Goal: Information Seeking & Learning: Learn about a topic

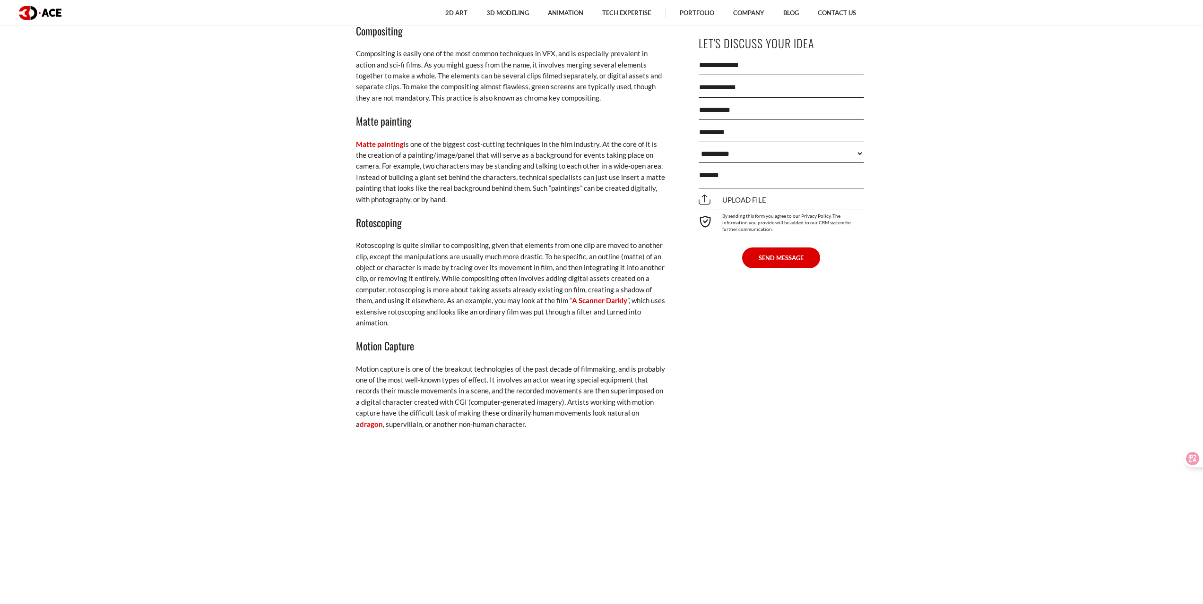
scroll to position [1775, 0]
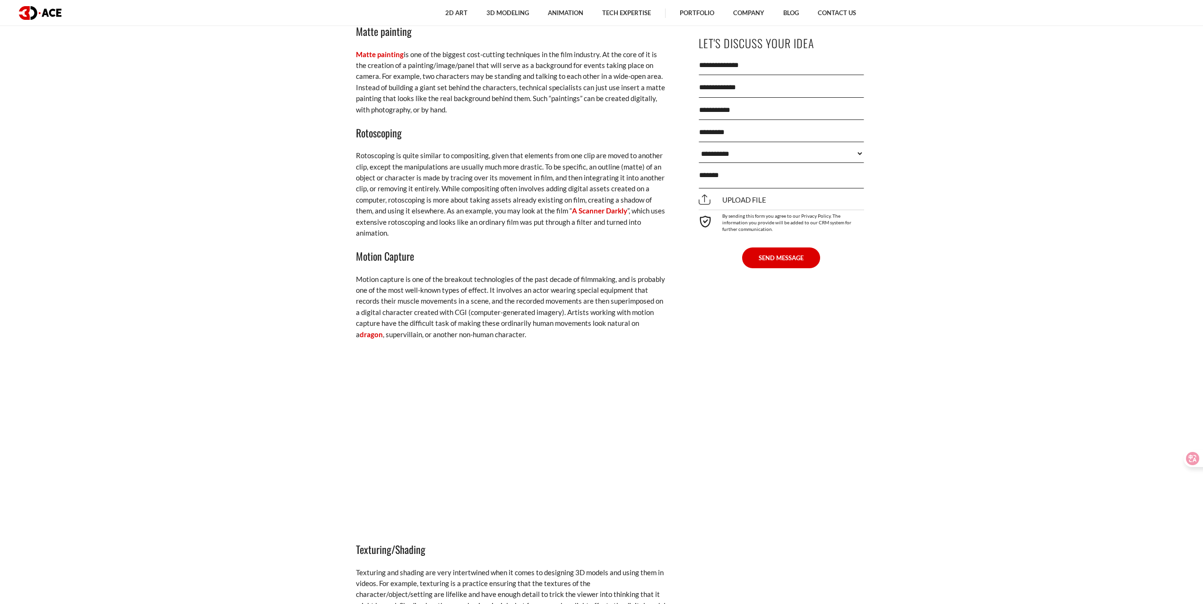
click at [1092, 325] on section "[DATE] Most of us watch a lot of movies, but it is not often that we see someth…" at bounding box center [601, 58] width 1203 height 2458
click at [1104, 251] on section "[DATE] Most of us watch a lot of movies, but it is not often that we see someth…" at bounding box center [601, 58] width 1203 height 2458
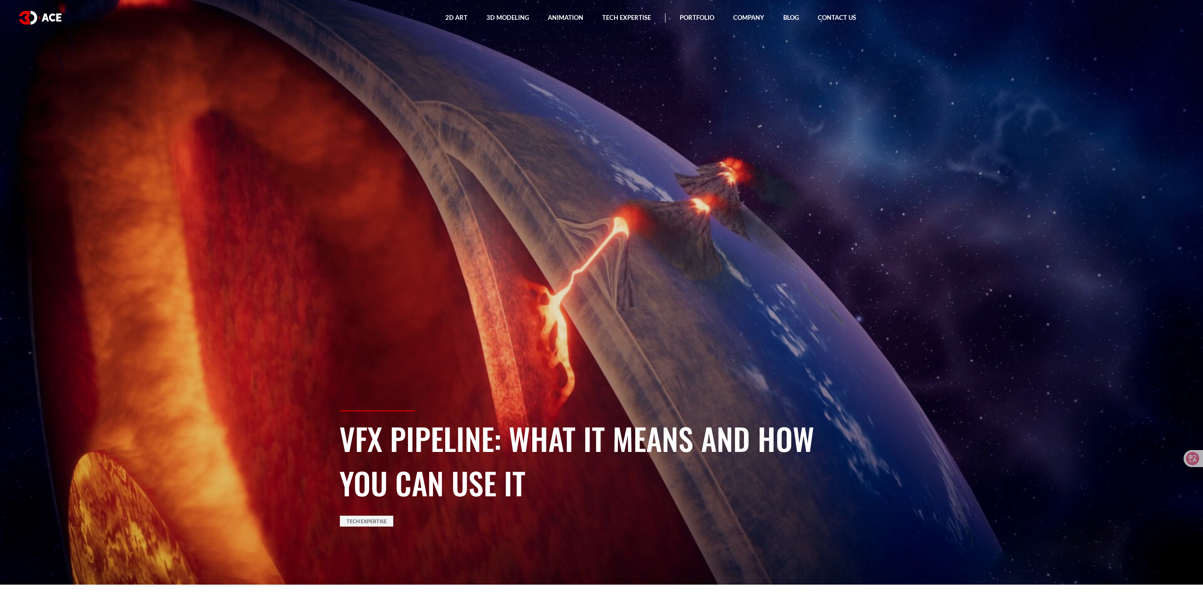
scroll to position [0, 0]
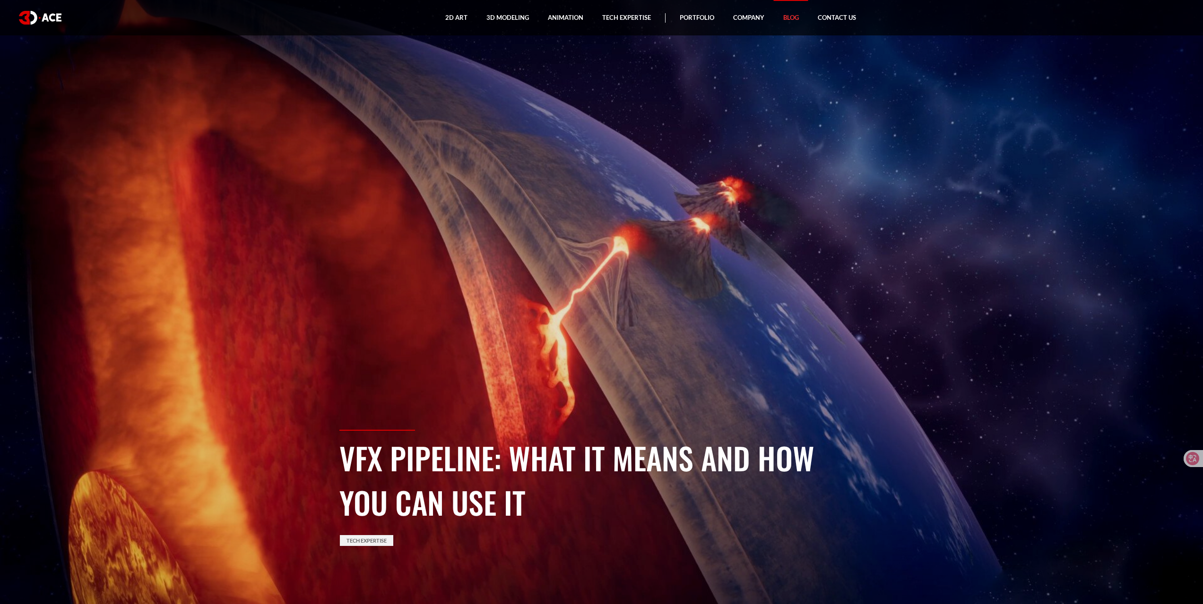
click at [785, 16] on link "Blog" at bounding box center [791, 17] width 34 height 35
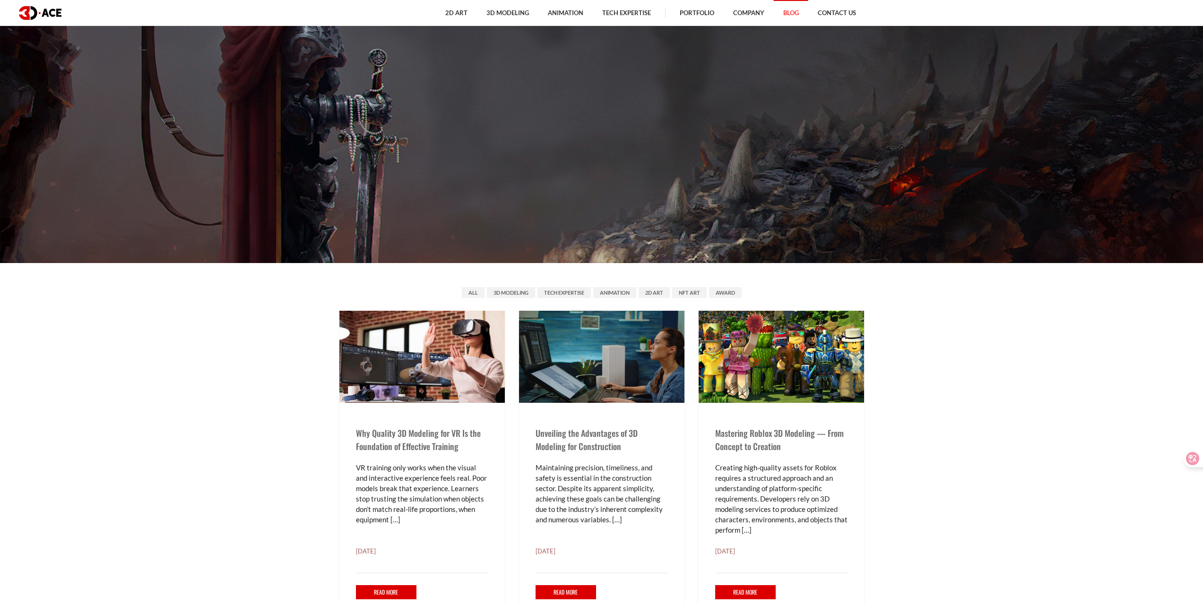
scroll to position [520, 0]
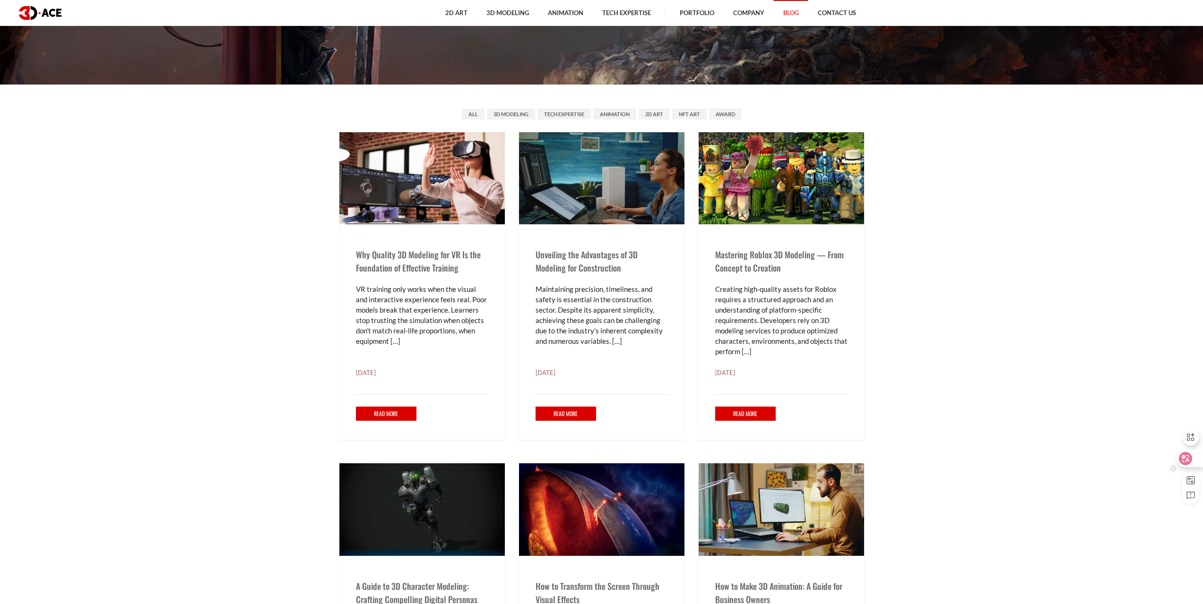
click at [1189, 459] on icon at bounding box center [1184, 458] width 9 height 9
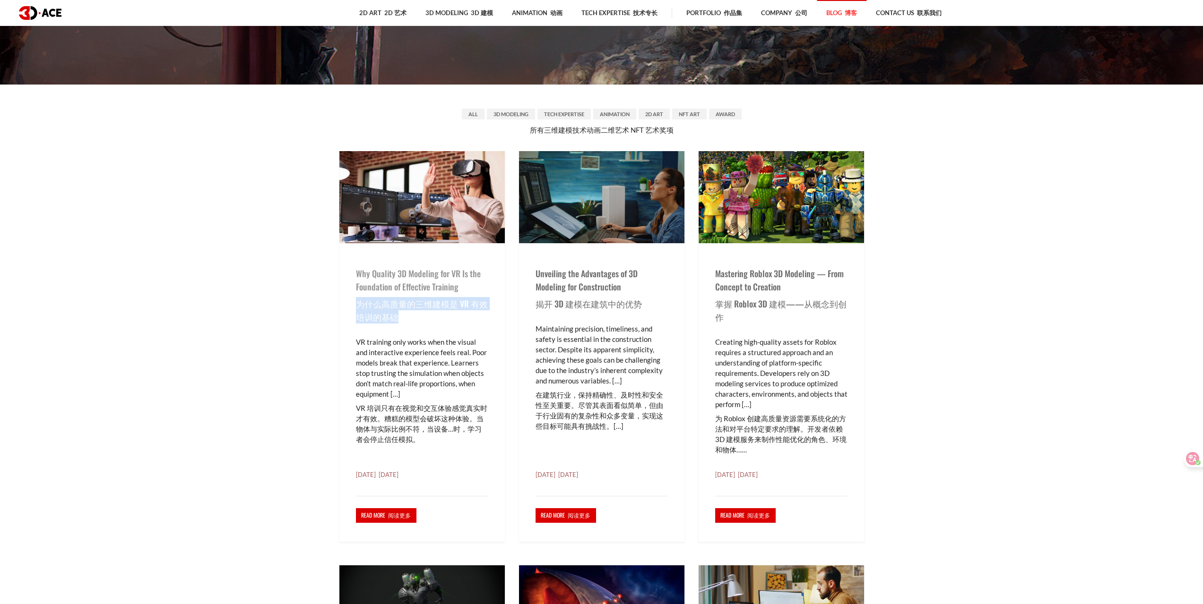
drag, startPoint x: 353, startPoint y: 303, endPoint x: 444, endPoint y: 323, distance: 93.3
click at [444, 323] on div "Why Quality 3D Modeling for VR Is the Foundation of Effective Training 为什么高质量的三…" at bounding box center [421, 392] width 165 height 299
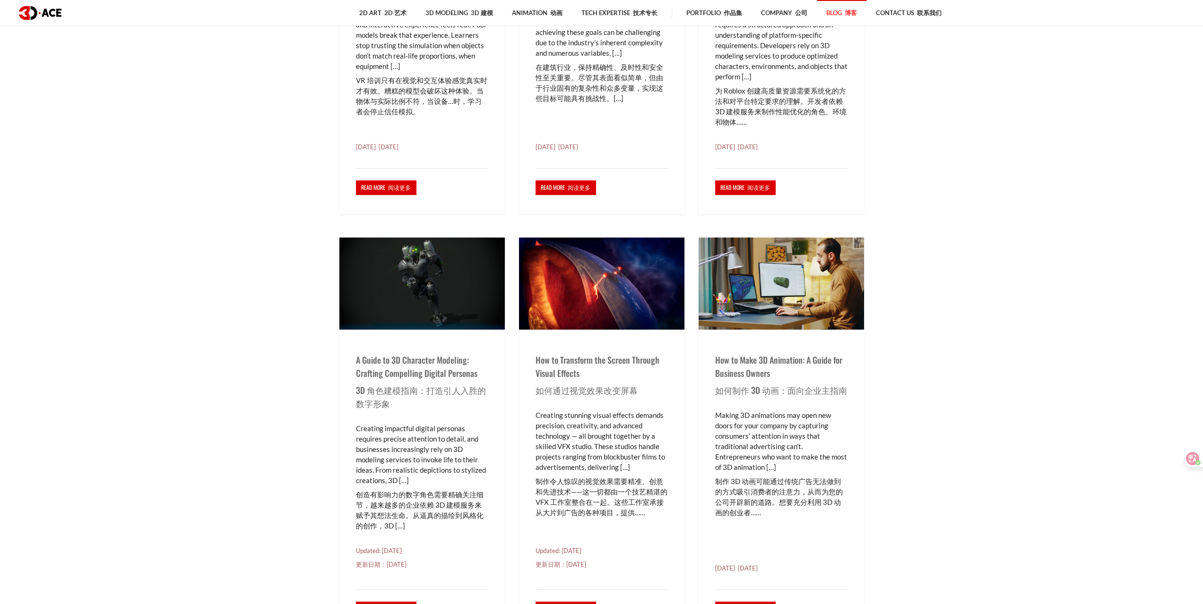
scroll to position [992, 0]
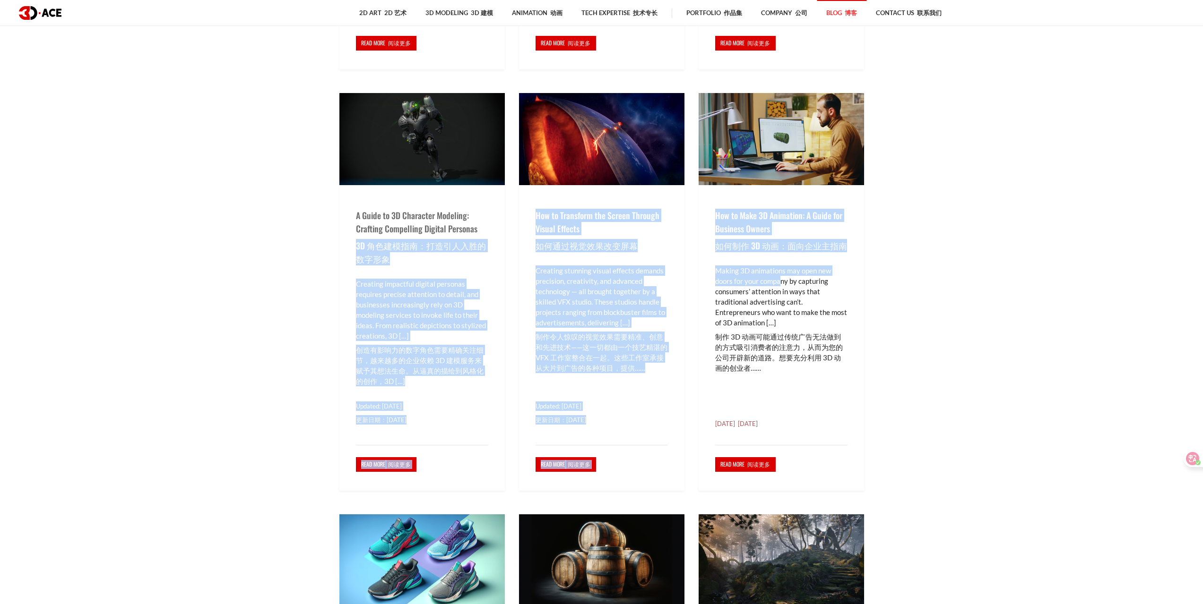
drag, startPoint x: 326, startPoint y: 256, endPoint x: 961, endPoint y: 265, distance: 634.7
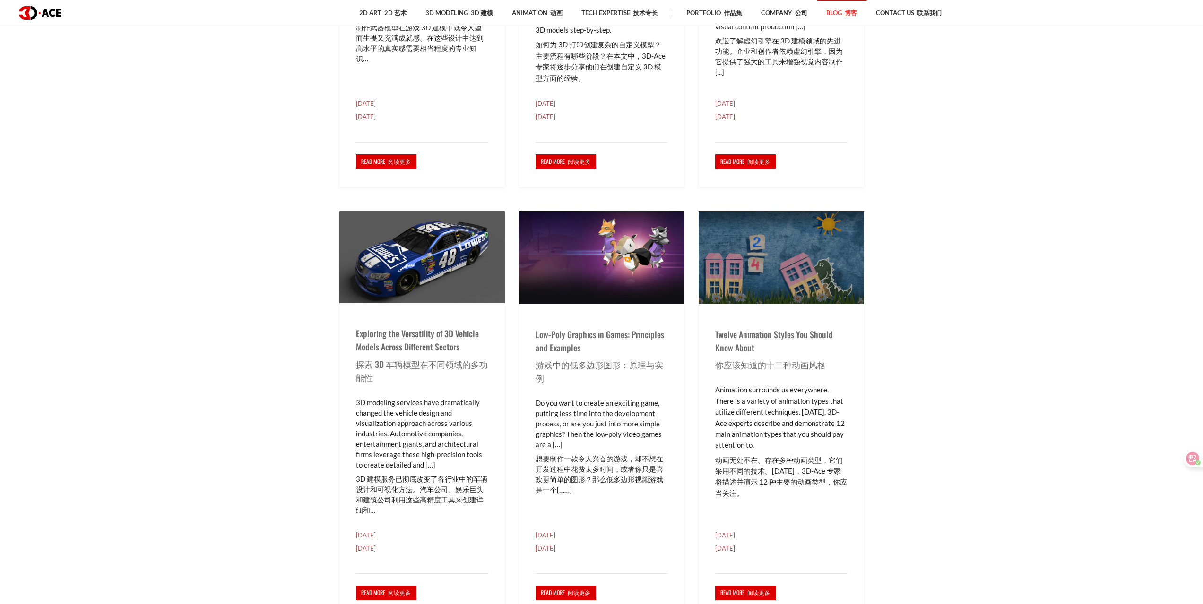
scroll to position [2268, 0]
